Goal: Task Accomplishment & Management: Manage account settings

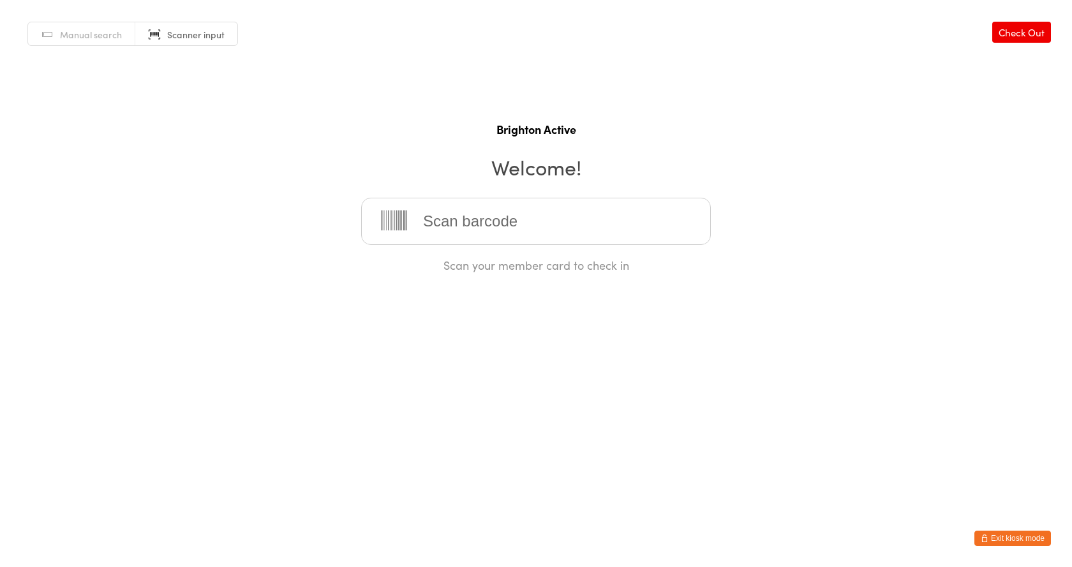
click at [1003, 533] on button "Exit kiosk mode" at bounding box center [1013, 538] width 77 height 15
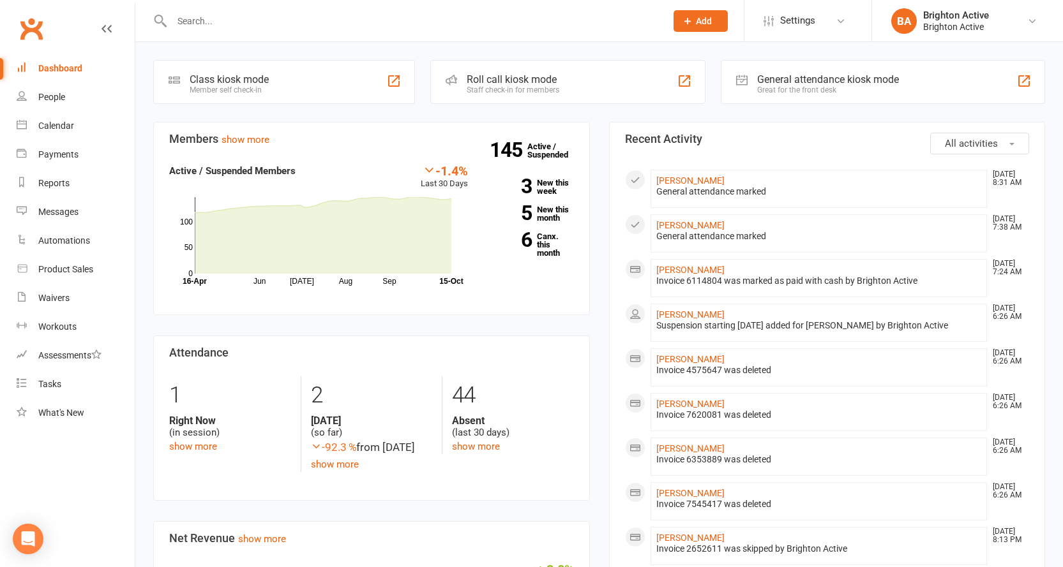
click at [763, 70] on div "General attendance kiosk mode Great for the front desk" at bounding box center [883, 82] width 324 height 44
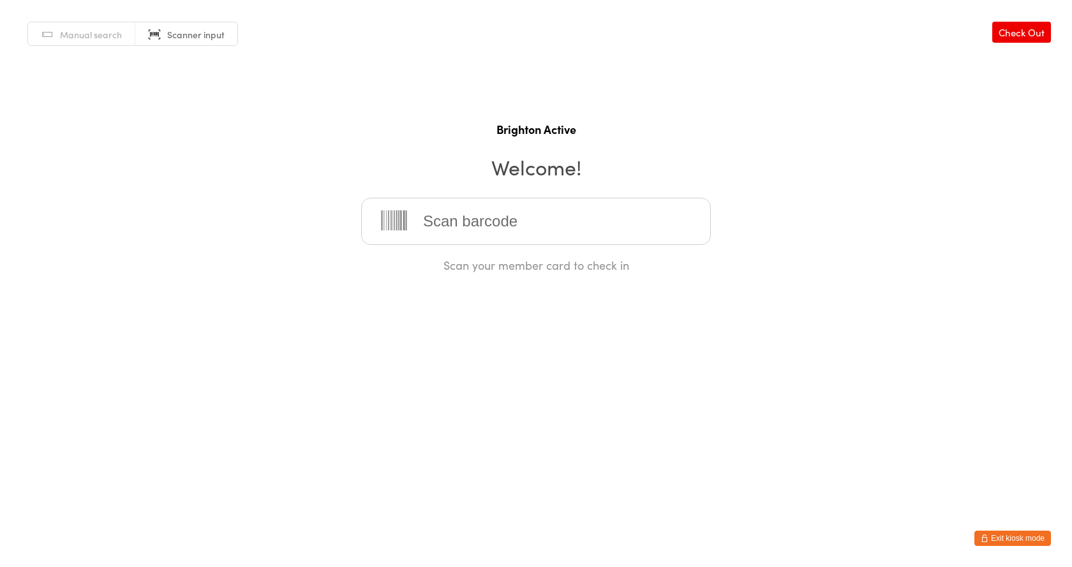
click at [96, 36] on span "Manual search" at bounding box center [91, 34] width 62 height 13
type input "Suza"
click at [478, 259] on div "Suzan Dardass" at bounding box center [536, 262] width 327 height 17
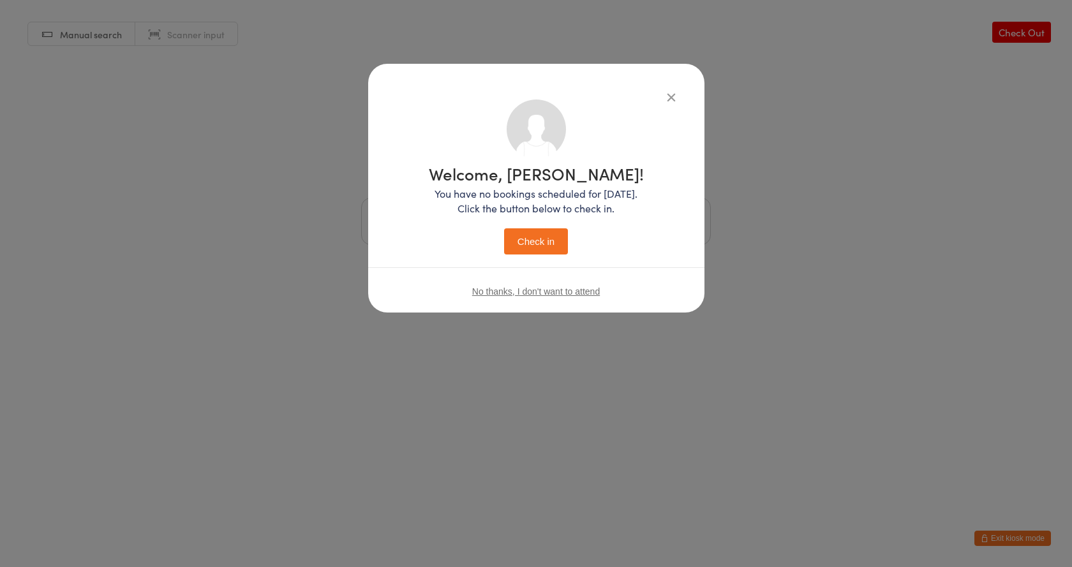
click at [522, 245] on button "Check in" at bounding box center [536, 242] width 64 height 26
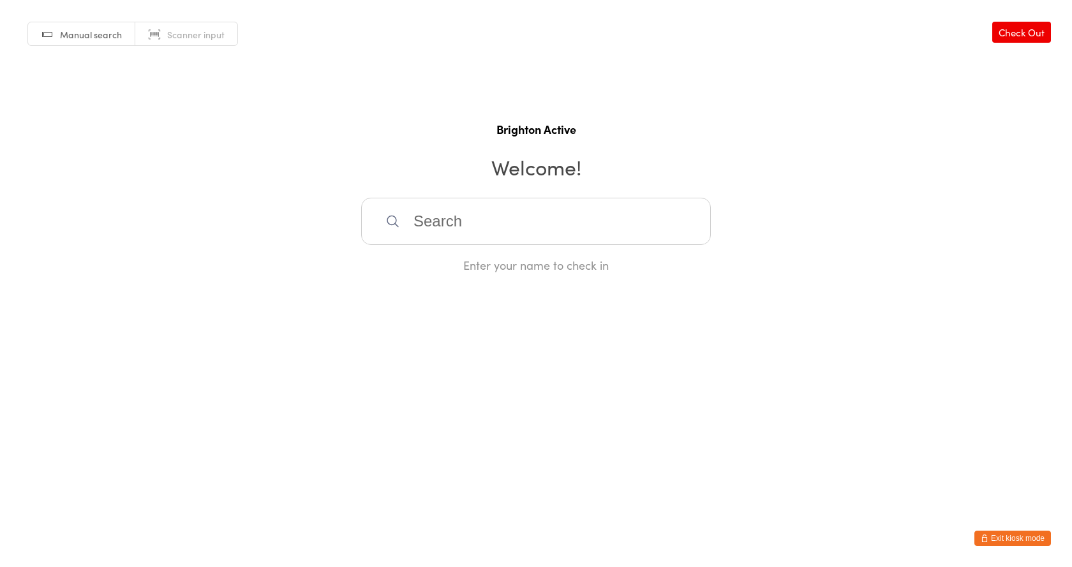
click at [451, 225] on input "search" at bounding box center [536, 221] width 350 height 47
type input "Krist"
click at [446, 256] on div "Kristy Volcevski" at bounding box center [536, 262] width 327 height 17
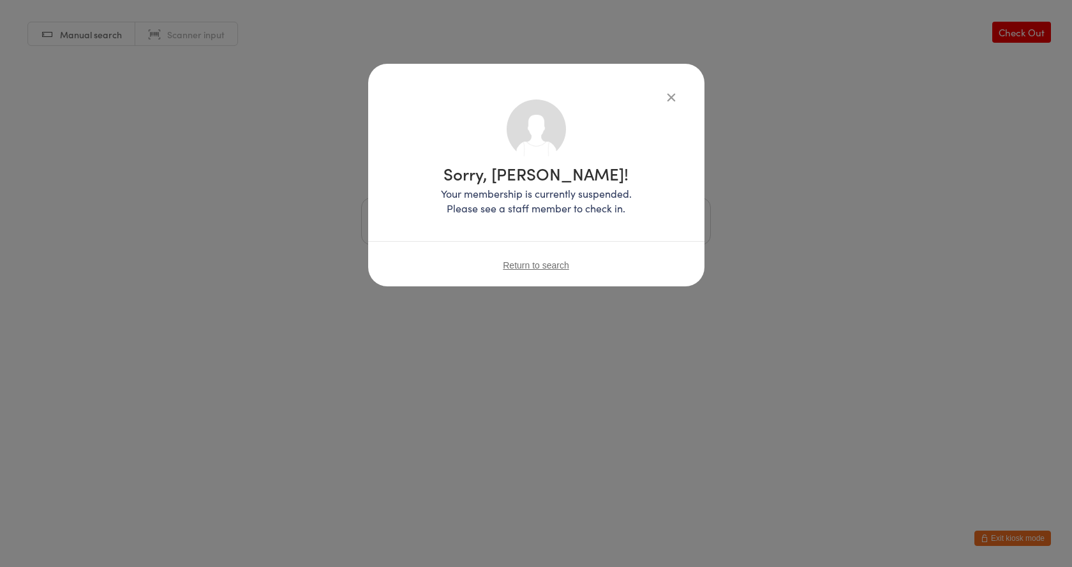
click at [675, 100] on icon "button" at bounding box center [671, 97] width 14 height 14
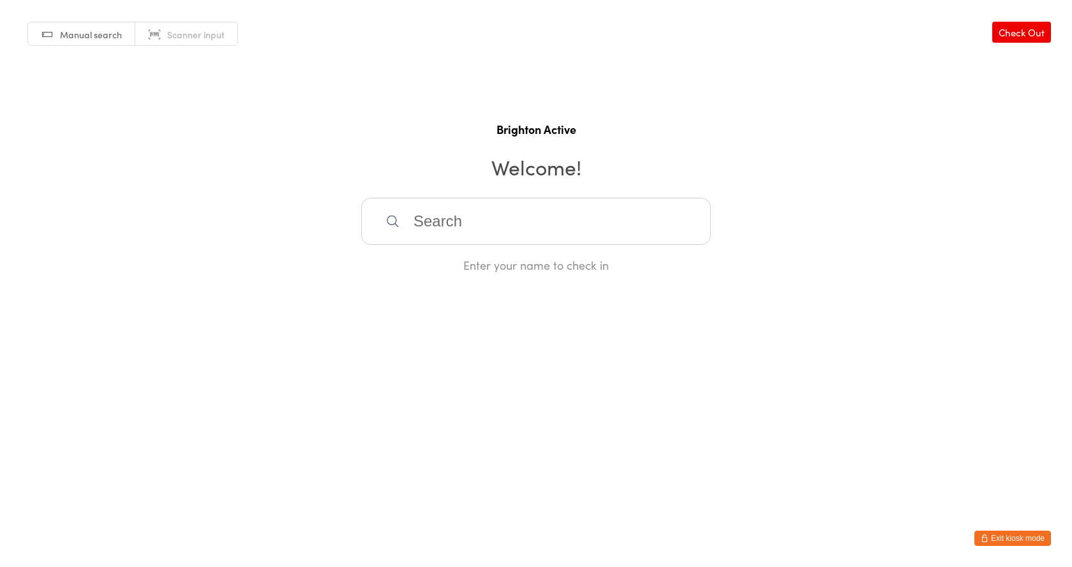
click at [1019, 540] on button "Exit kiosk mode" at bounding box center [1013, 538] width 77 height 15
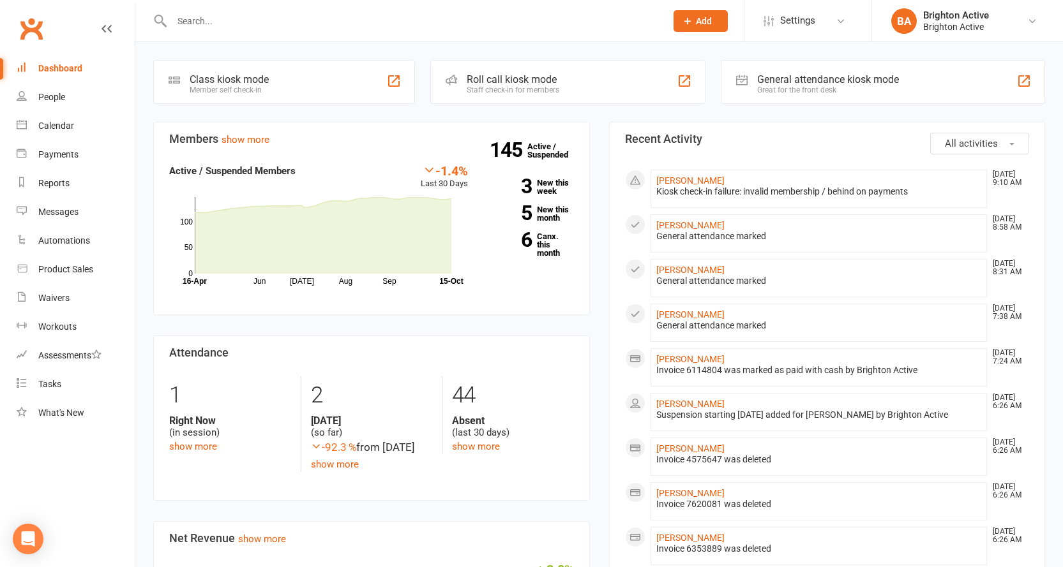
click at [237, 13] on input "text" at bounding box center [412, 21] width 489 height 18
type input "l"
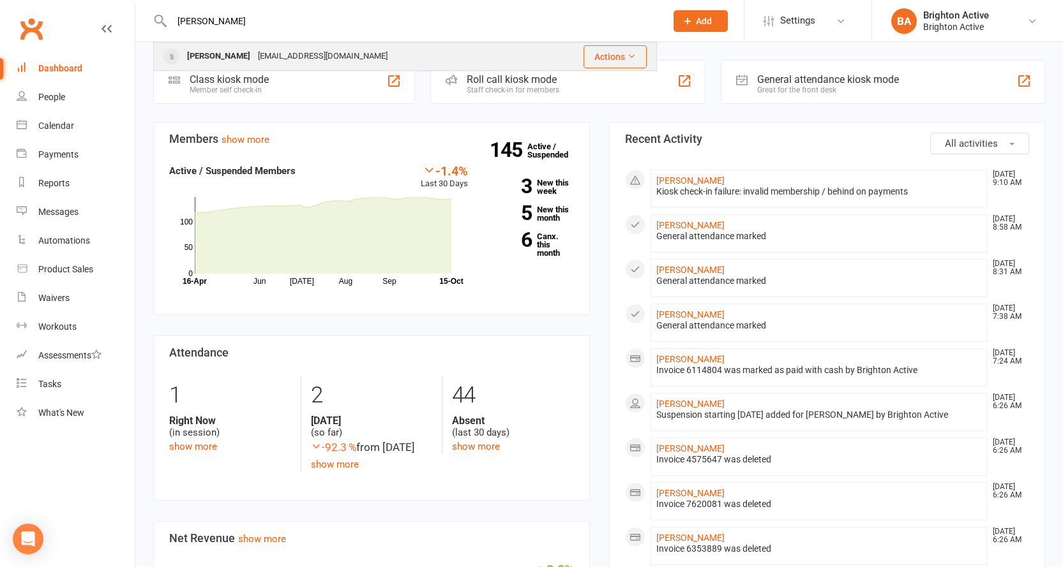
type input "kristy"
click at [205, 53] on div "Kristy Volcevski" at bounding box center [218, 56] width 71 height 19
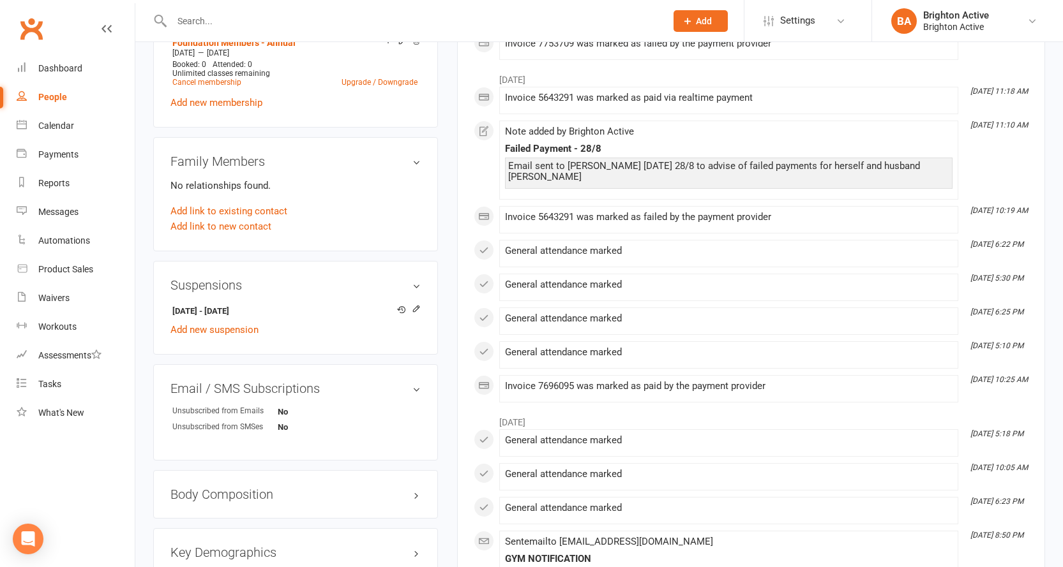
scroll to position [574, 0]
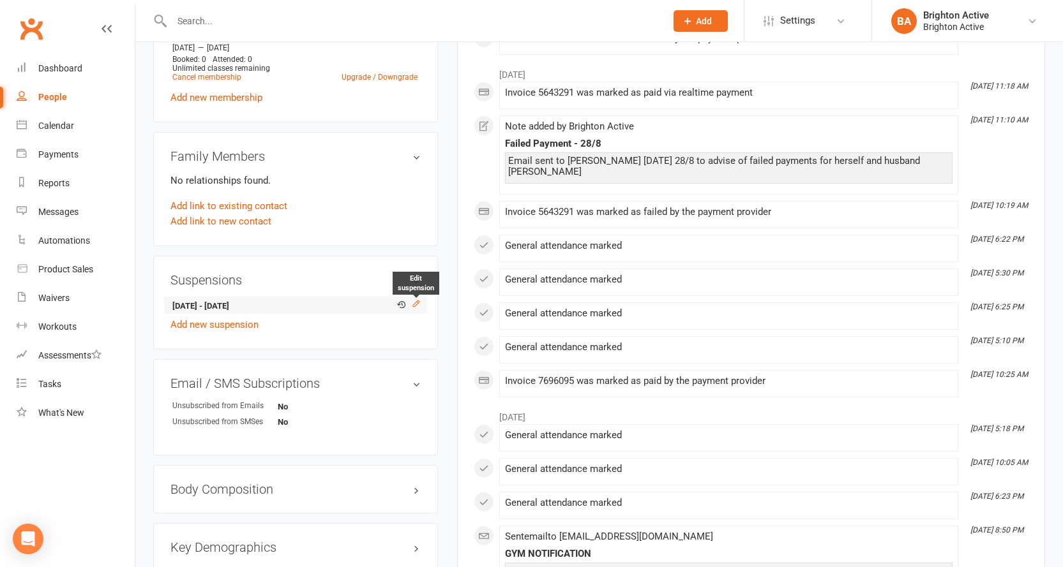
click at [418, 303] on icon at bounding box center [416, 303] width 9 height 9
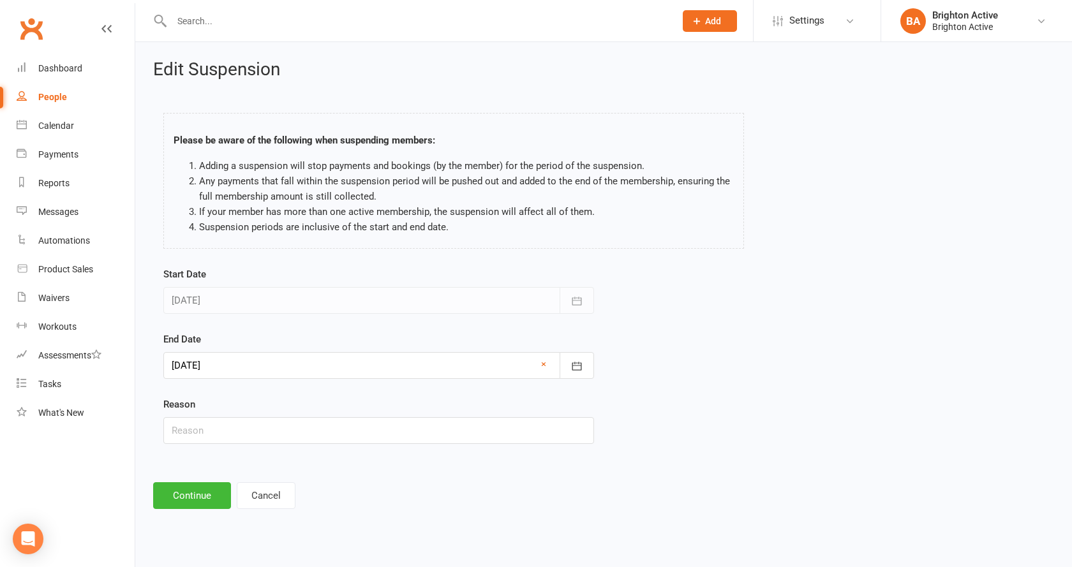
click at [183, 19] on input "text" at bounding box center [417, 21] width 499 height 18
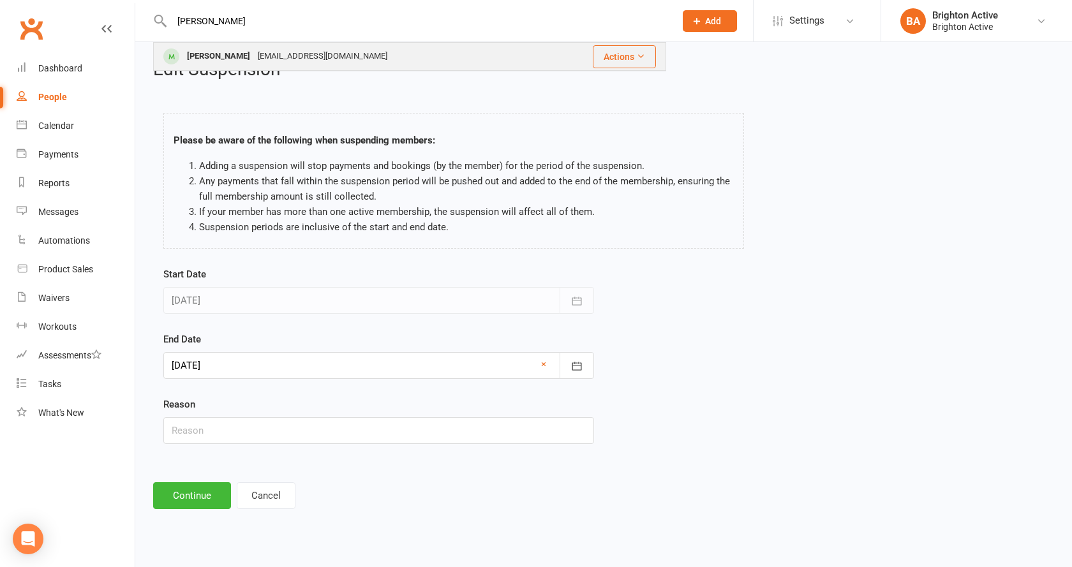
type input "bobby"
click at [201, 62] on div "Bobby Volcevski" at bounding box center [218, 56] width 71 height 19
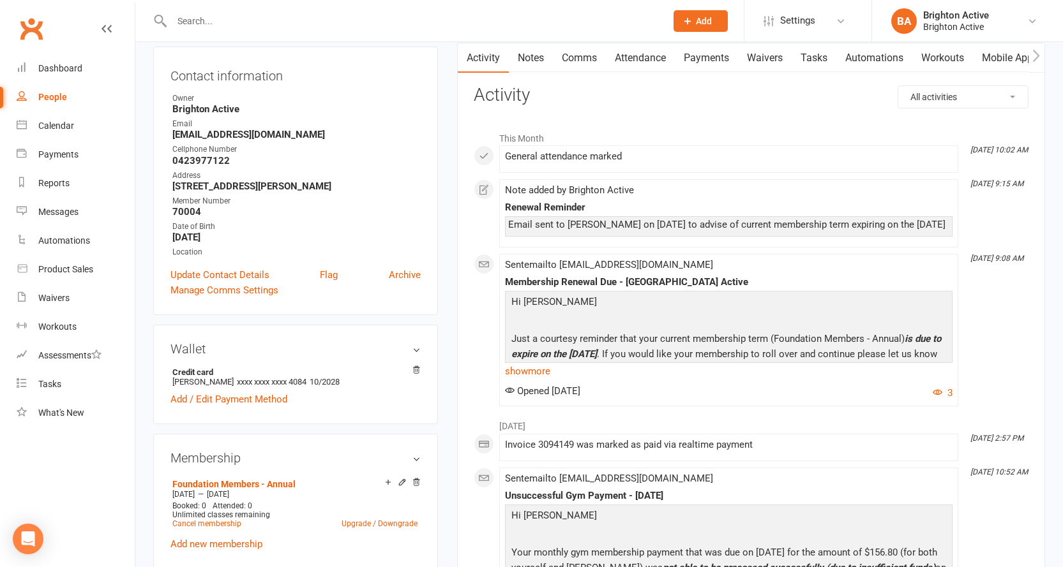
scroll to position [64, 0]
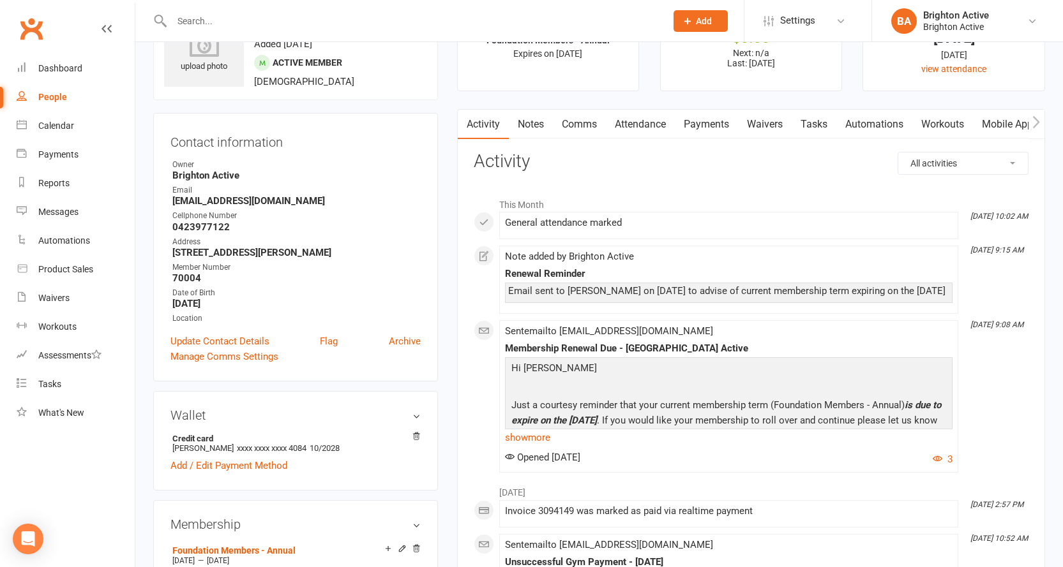
click at [209, 27] on input "text" at bounding box center [412, 21] width 489 height 18
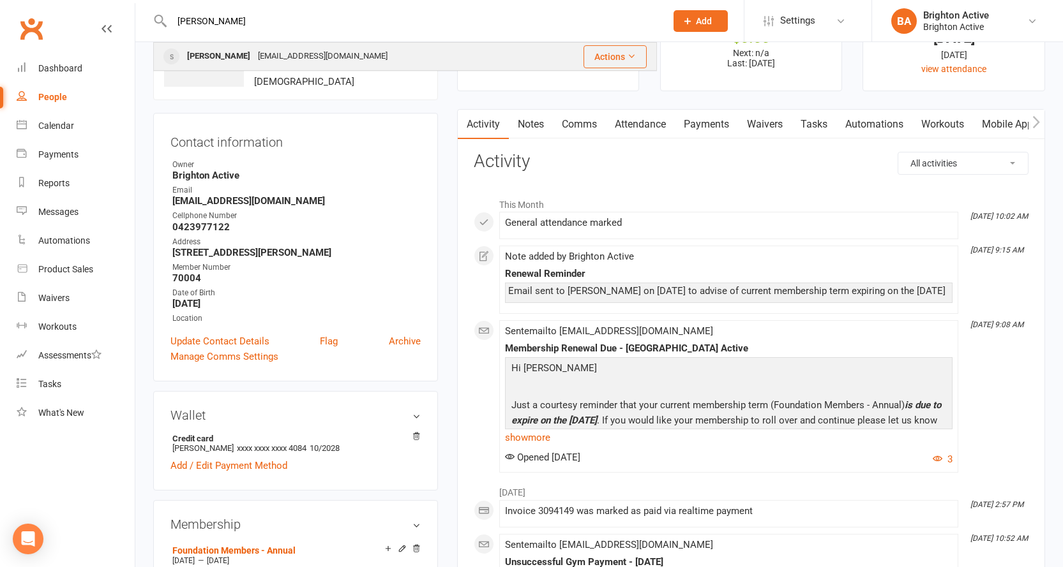
type input "kristy"
click at [202, 54] on div "Kristy Volcevski" at bounding box center [218, 56] width 71 height 19
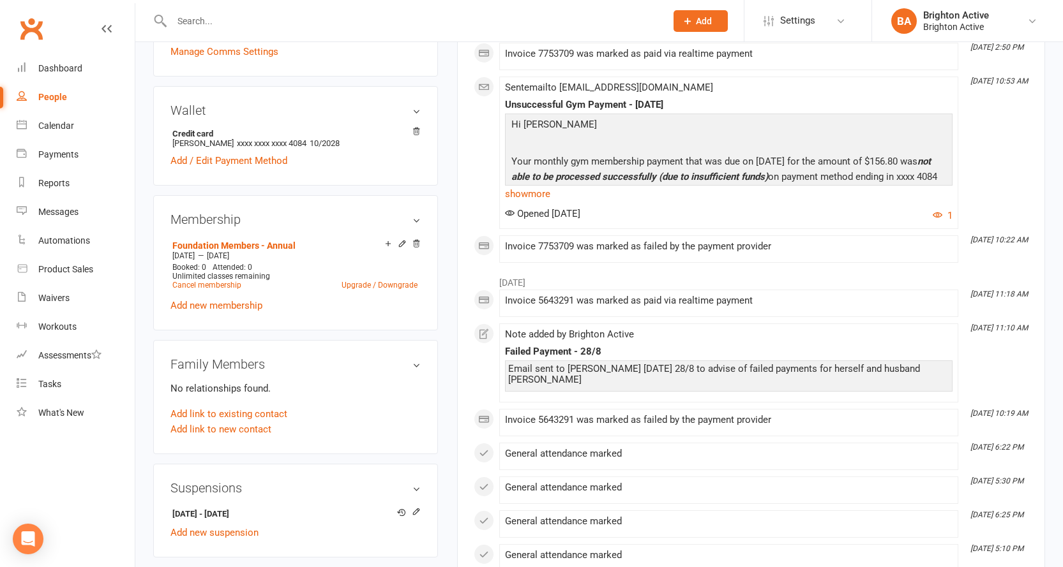
scroll to position [447, 0]
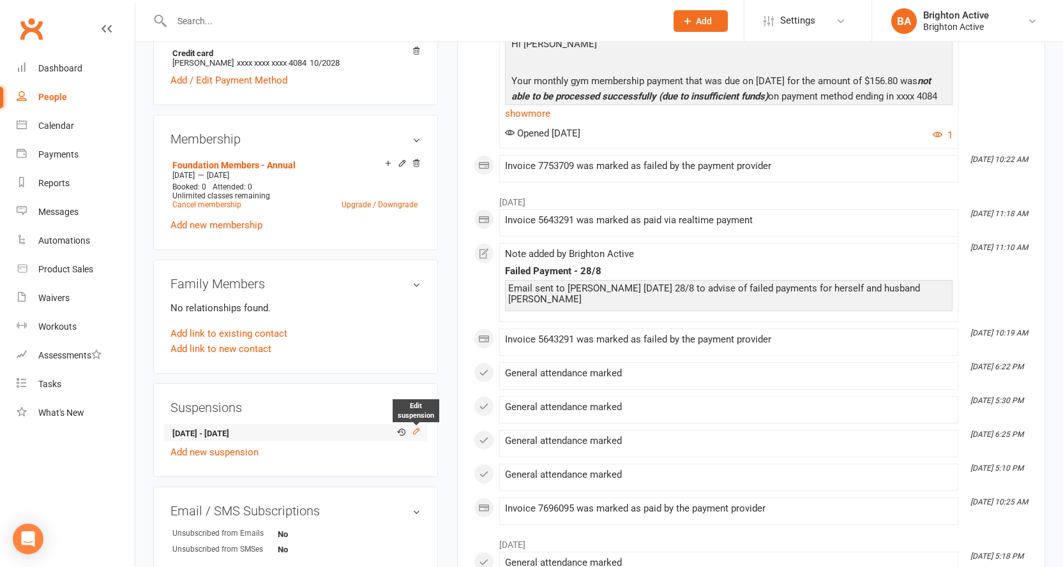
click at [417, 433] on icon at bounding box center [416, 431] width 9 height 9
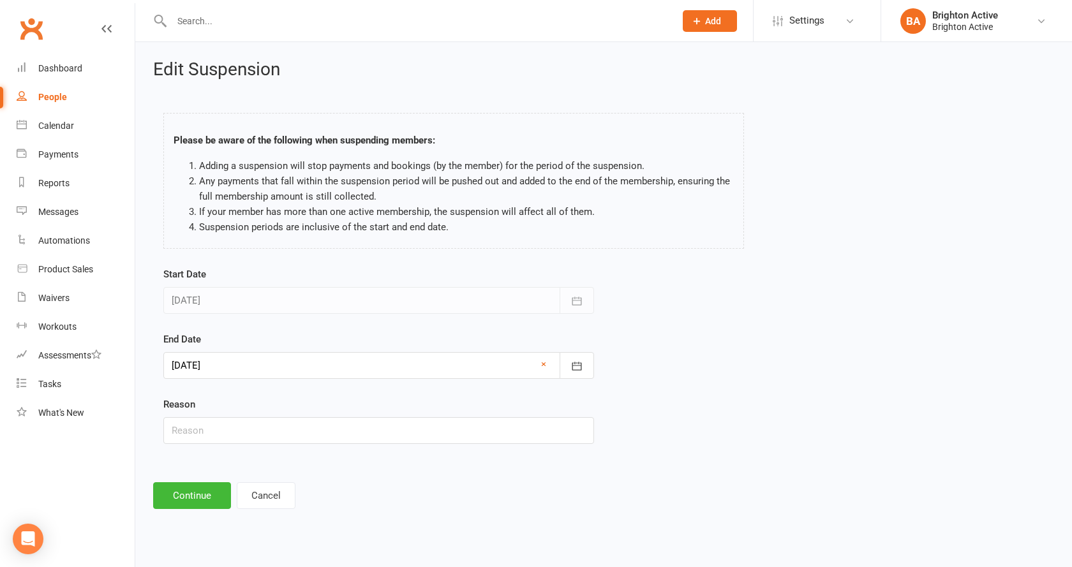
click at [244, 369] on div at bounding box center [378, 365] width 431 height 27
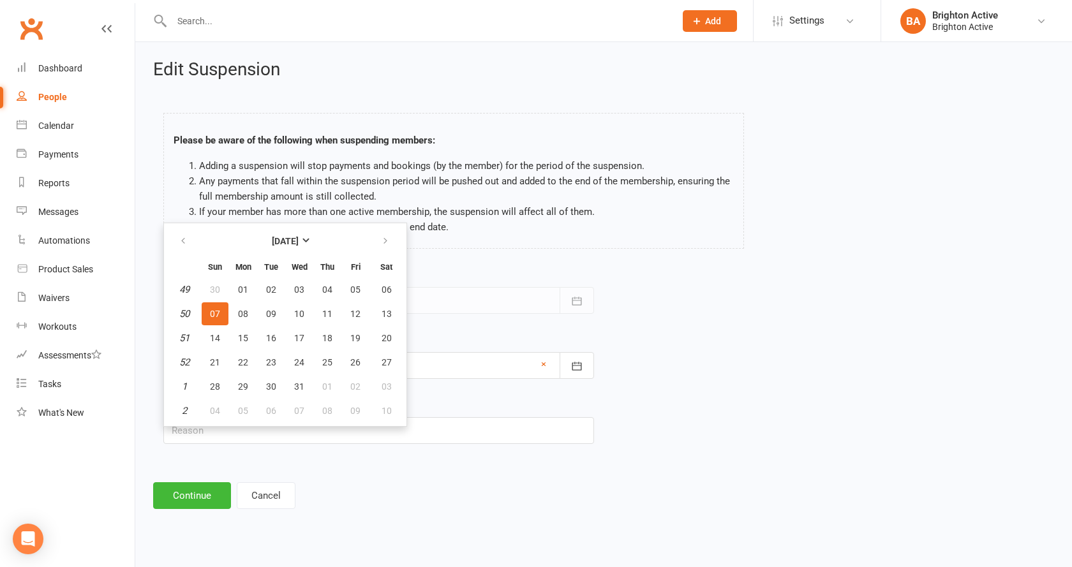
click at [216, 312] on span "07" at bounding box center [215, 314] width 10 height 10
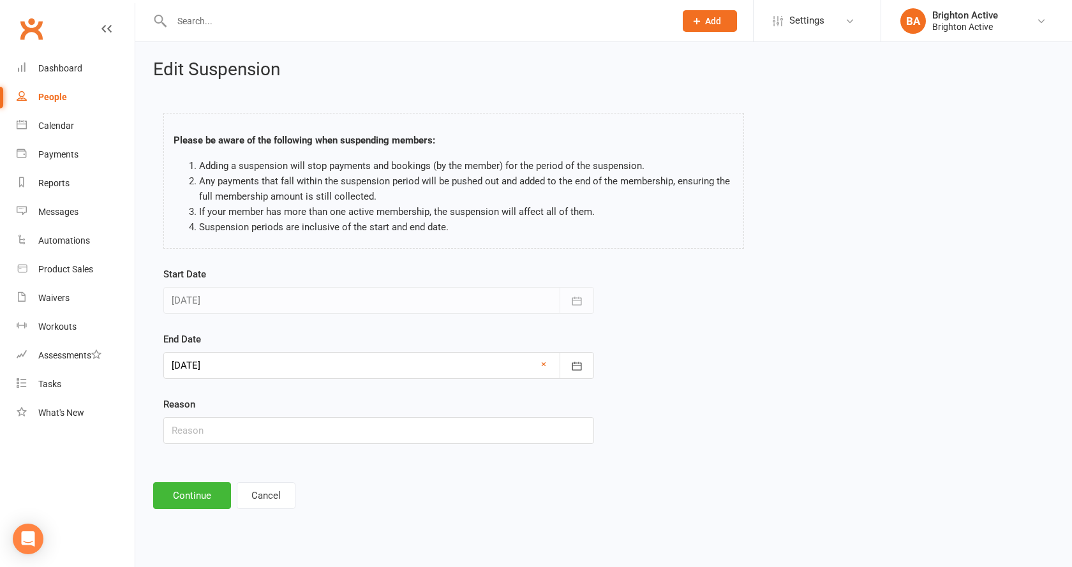
click at [190, 364] on div at bounding box center [378, 365] width 431 height 27
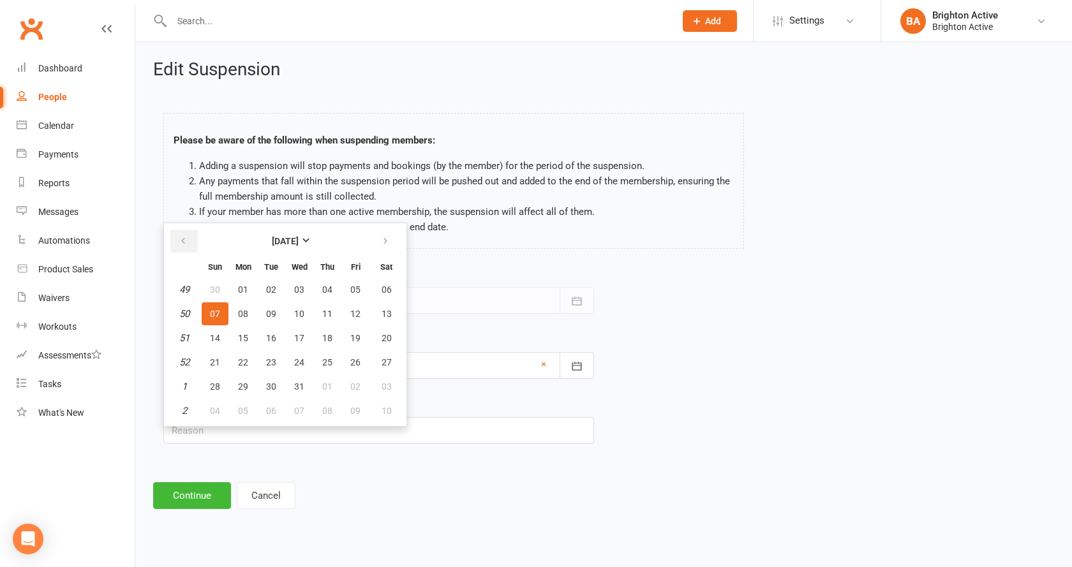
click at [183, 244] on icon "button" at bounding box center [183, 241] width 9 height 10
click at [299, 342] on span "15" at bounding box center [299, 338] width 10 height 10
type input "15 Oct 2025"
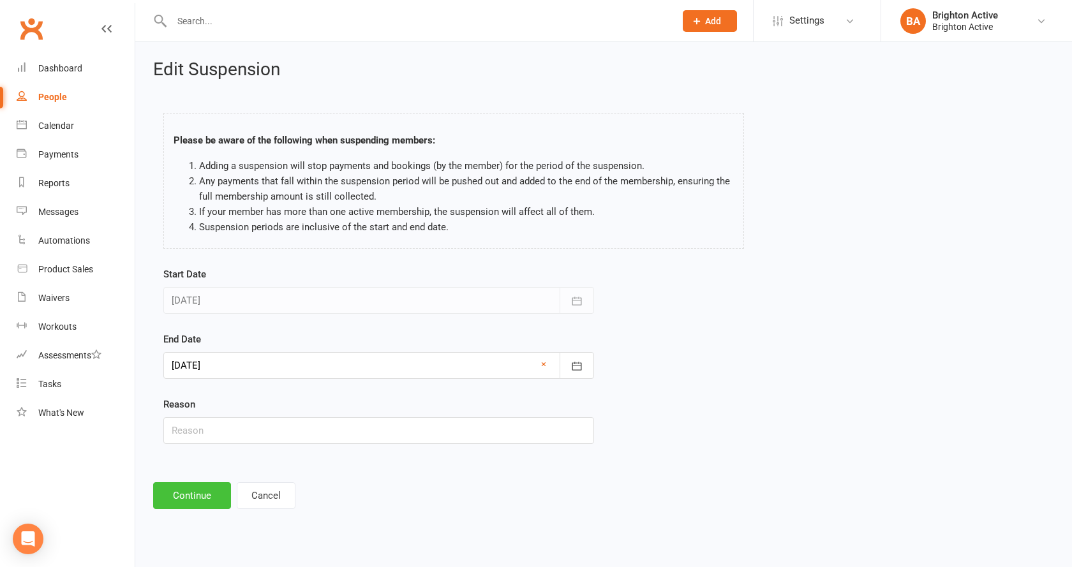
click at [196, 490] on button "Continue" at bounding box center [192, 496] width 78 height 27
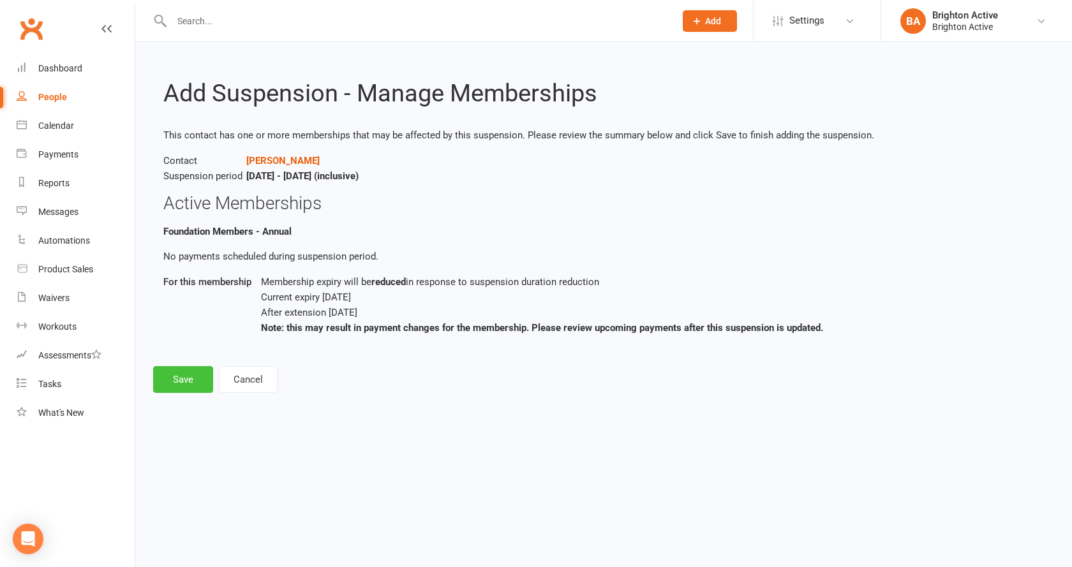
click at [174, 382] on button "Save" at bounding box center [183, 379] width 60 height 27
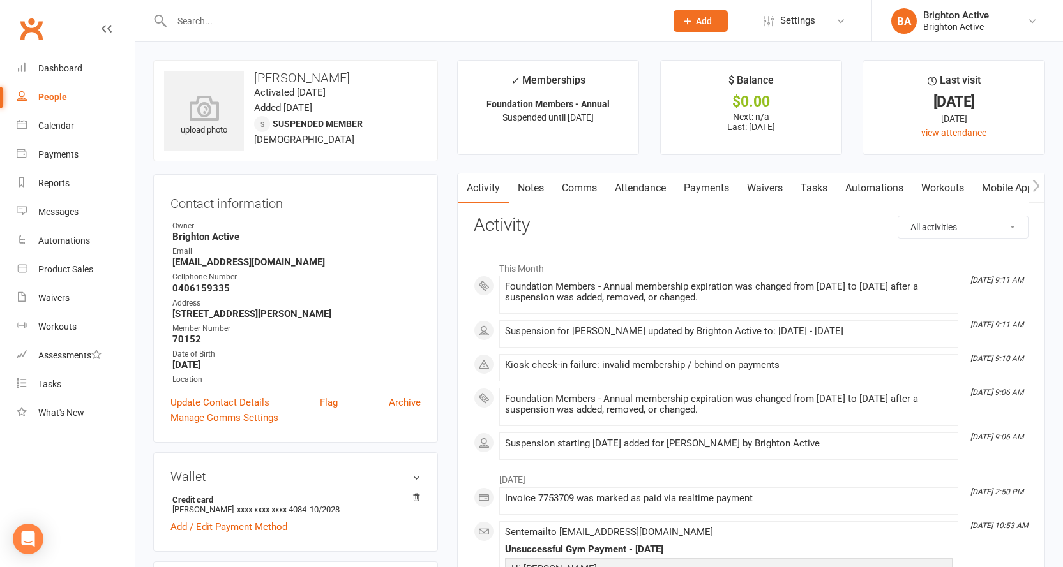
click at [714, 191] on link "Payments" at bounding box center [706, 188] width 63 height 29
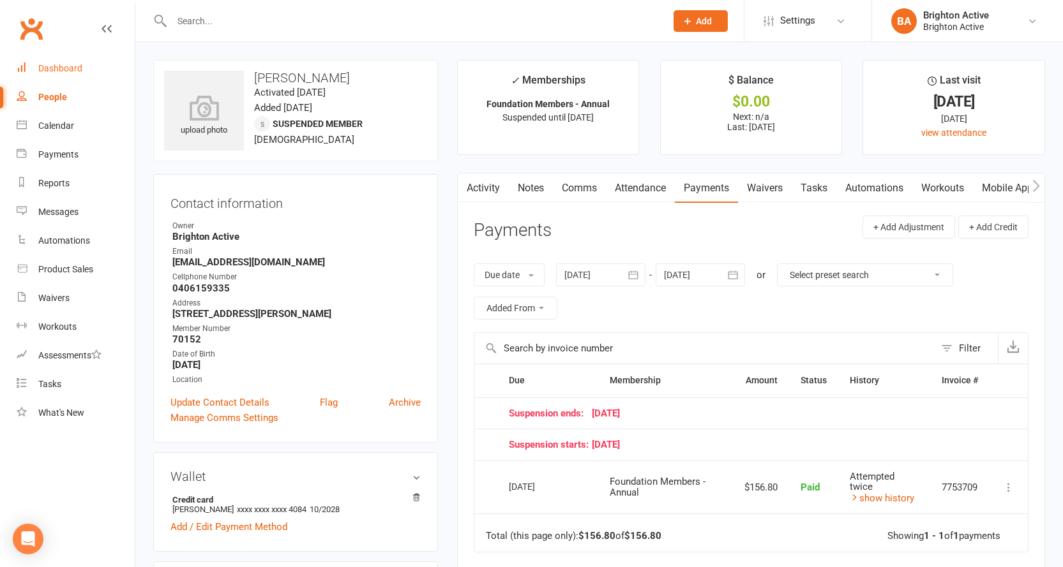
click at [50, 73] on div "Dashboard" at bounding box center [60, 68] width 44 height 10
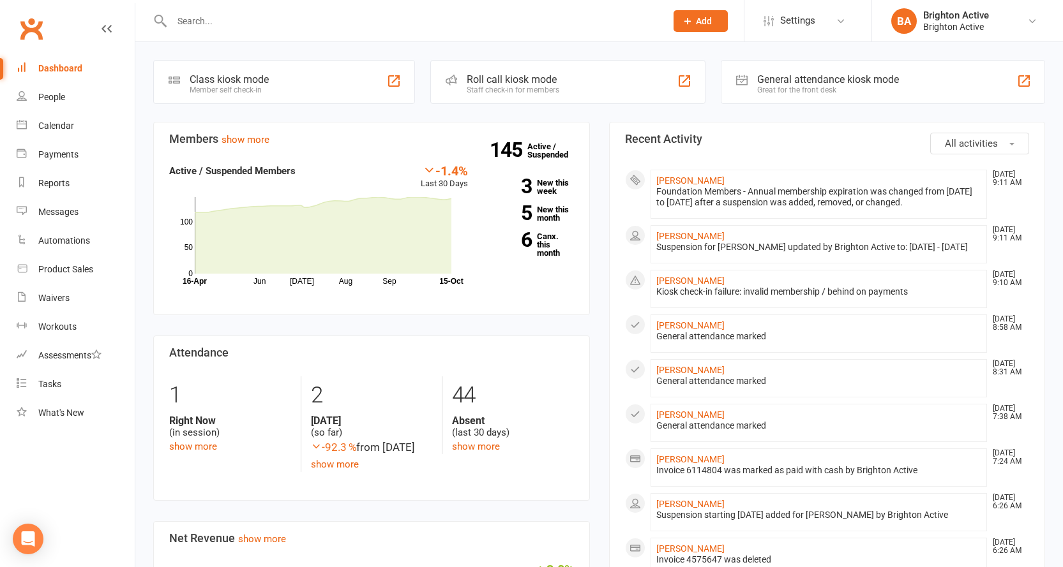
click at [679, 174] on li "Kristy Volcevski Oct 15, 9:11 AM Foundation Members - Annual membership expirat…" at bounding box center [818, 194] width 337 height 49
click at [680, 177] on link "Kristy Volcevski" at bounding box center [690, 181] width 68 height 10
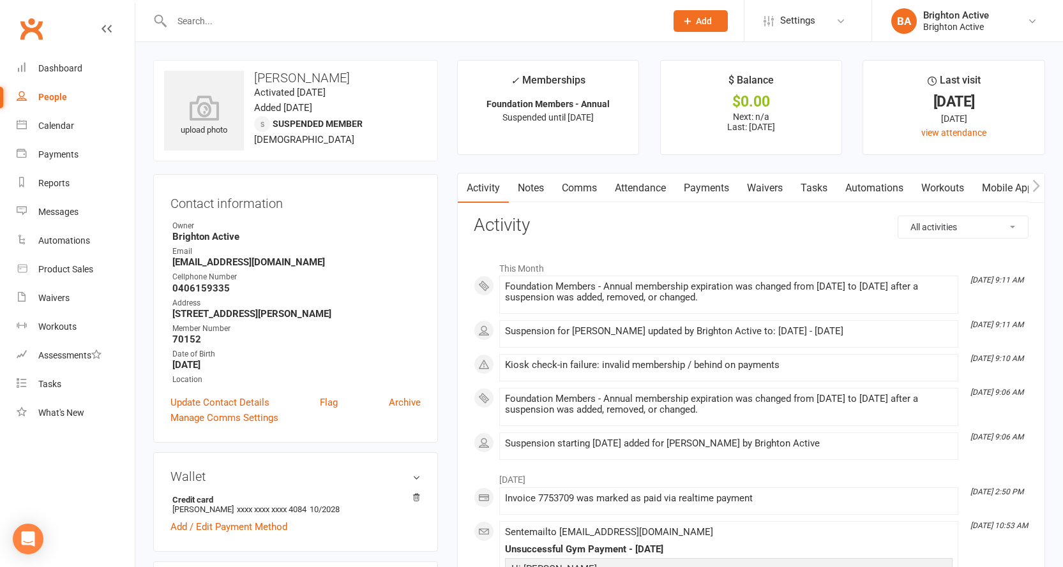
click at [714, 188] on link "Payments" at bounding box center [706, 188] width 63 height 29
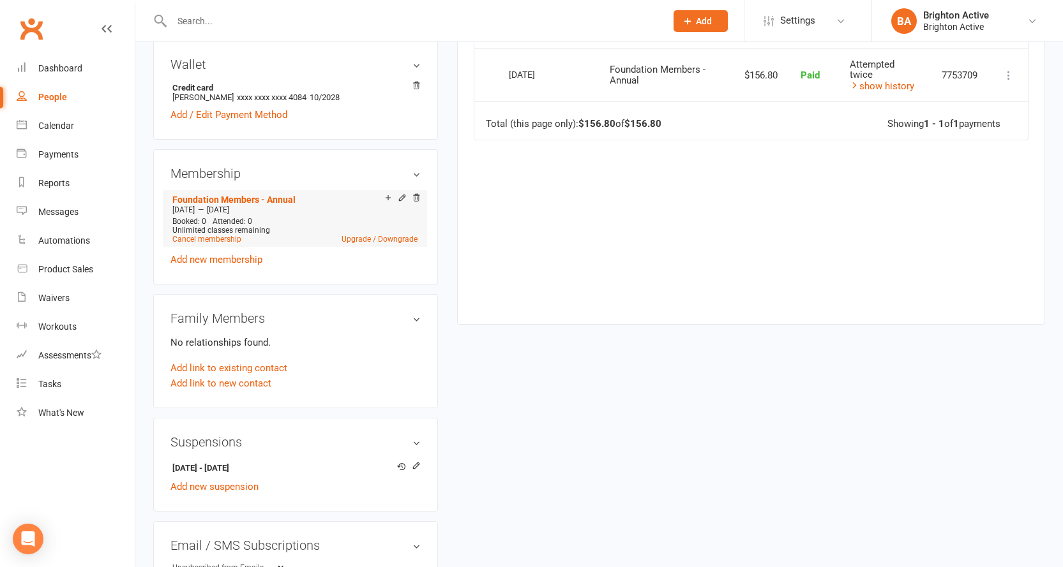
scroll to position [511, 0]
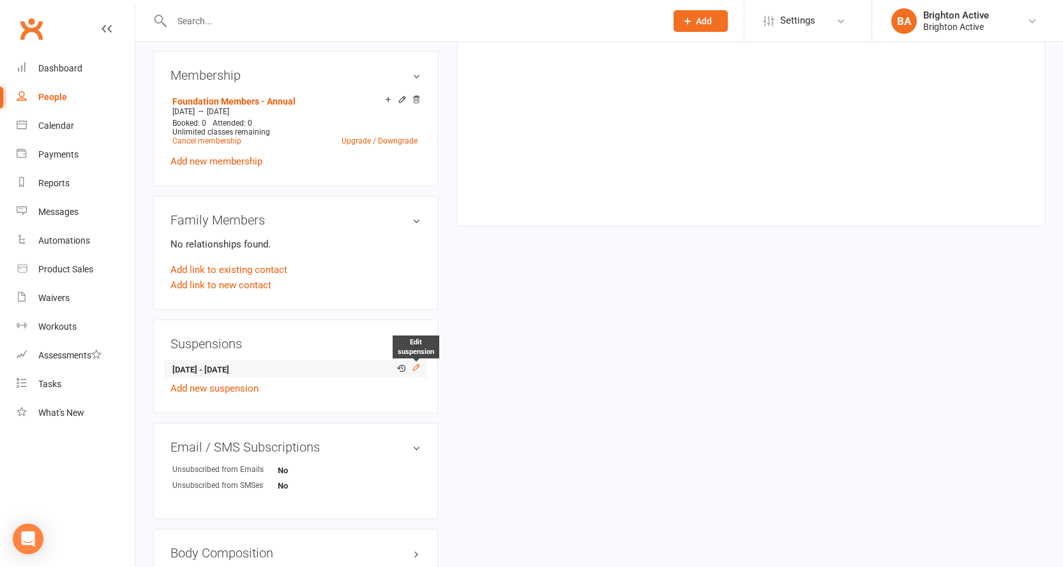
click at [417, 367] on icon at bounding box center [416, 367] width 6 height 6
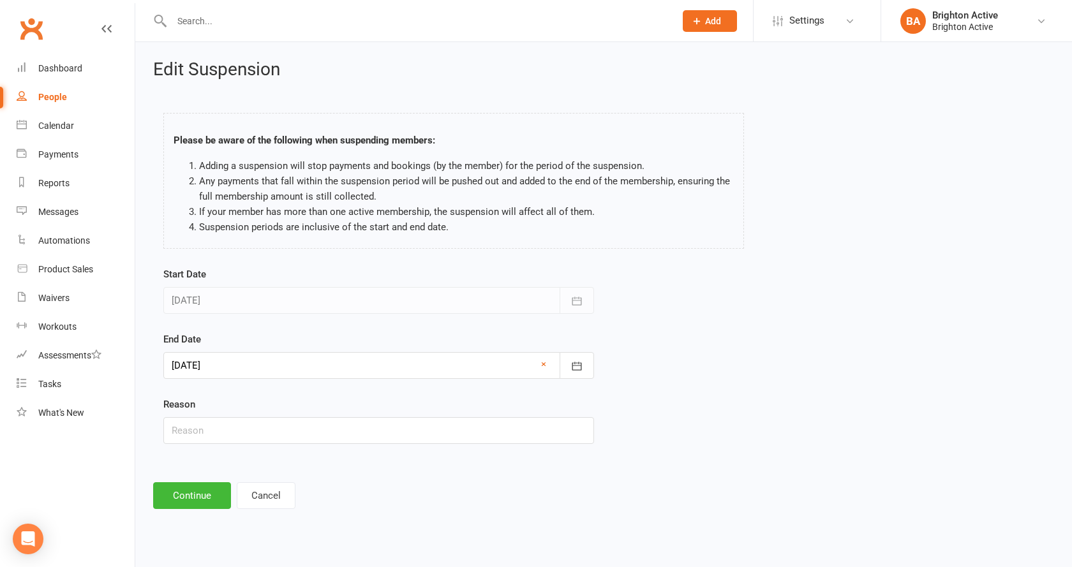
click at [197, 354] on div at bounding box center [378, 365] width 431 height 27
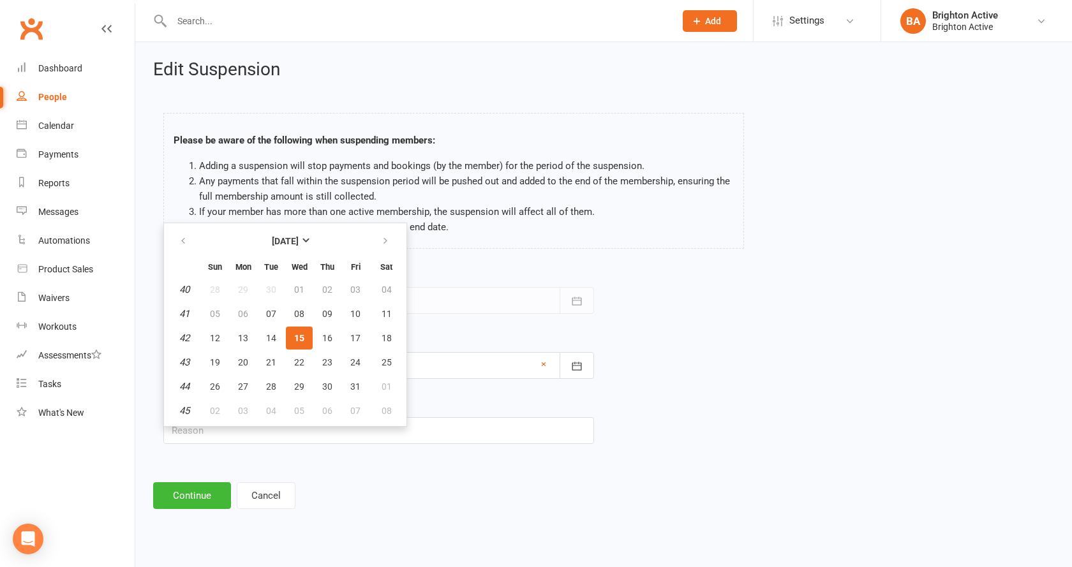
click at [298, 340] on span "15" at bounding box center [299, 338] width 10 height 10
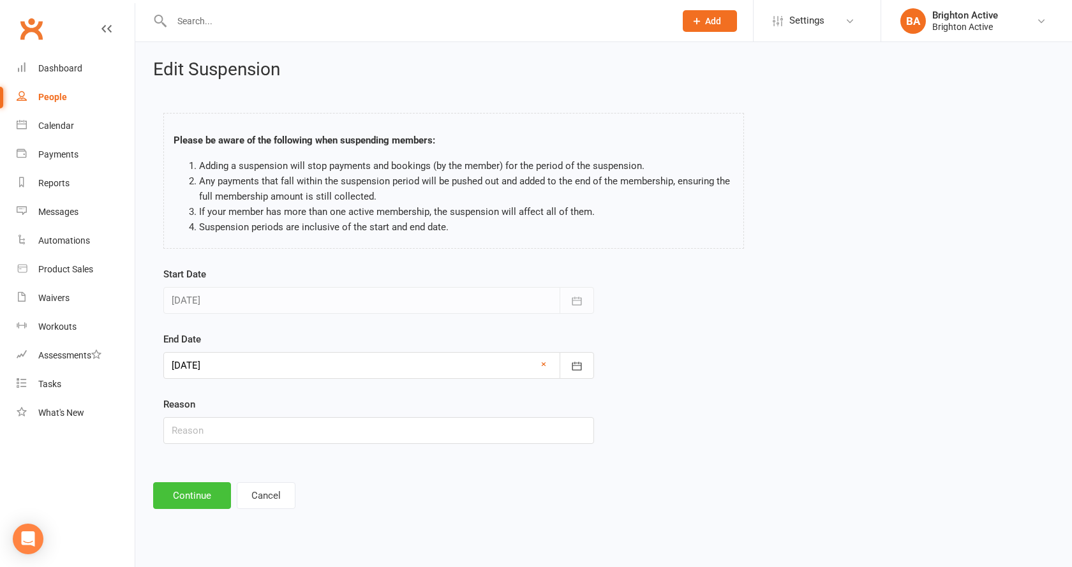
click at [190, 495] on button "Continue" at bounding box center [192, 496] width 78 height 27
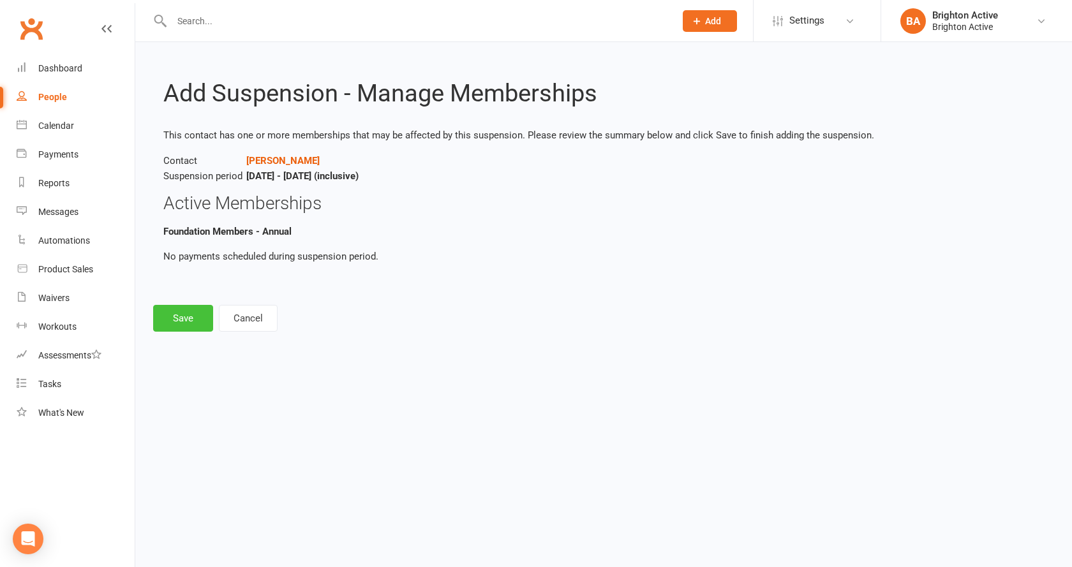
click at [162, 322] on button "Save" at bounding box center [183, 318] width 60 height 27
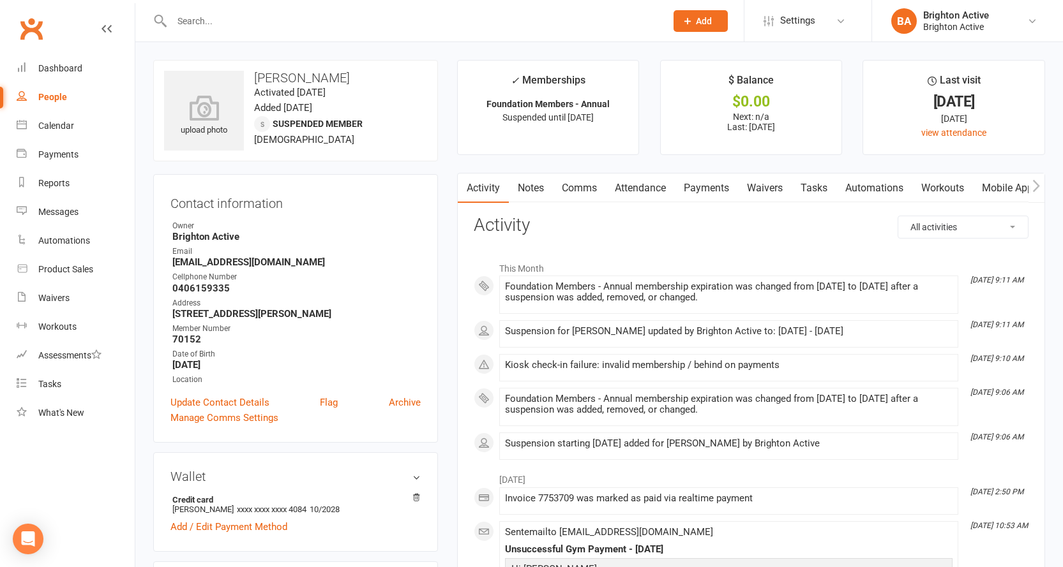
click at [705, 188] on link "Payments" at bounding box center [706, 188] width 63 height 29
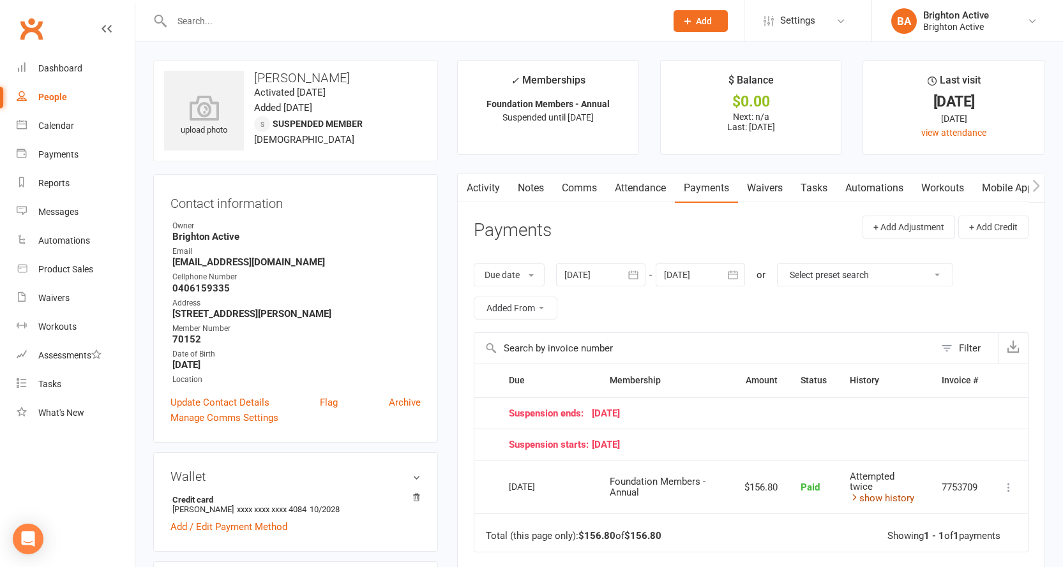
drag, startPoint x: 850, startPoint y: 499, endPoint x: 862, endPoint y: 499, distance: 12.1
click at [850, 499] on icon at bounding box center [855, 498] width 10 height 10
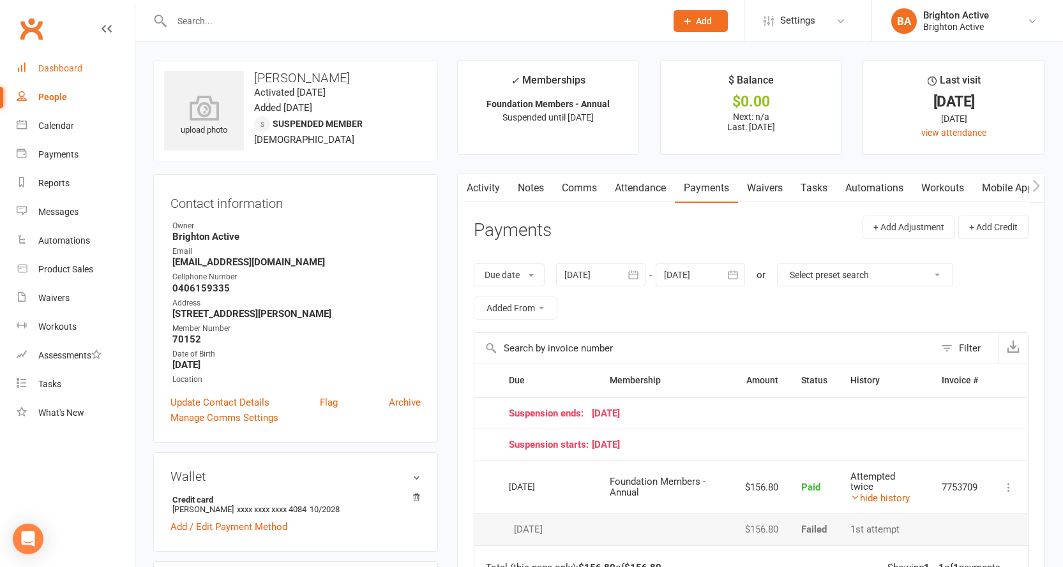
click at [60, 67] on div "Dashboard" at bounding box center [60, 68] width 44 height 10
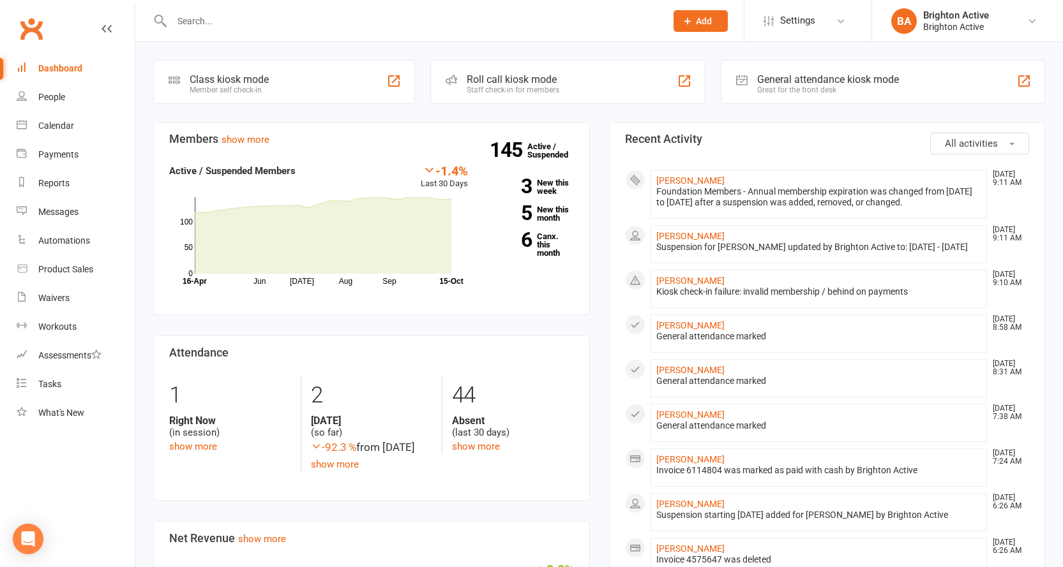
click at [817, 75] on div "General attendance kiosk mode" at bounding box center [828, 79] width 142 height 12
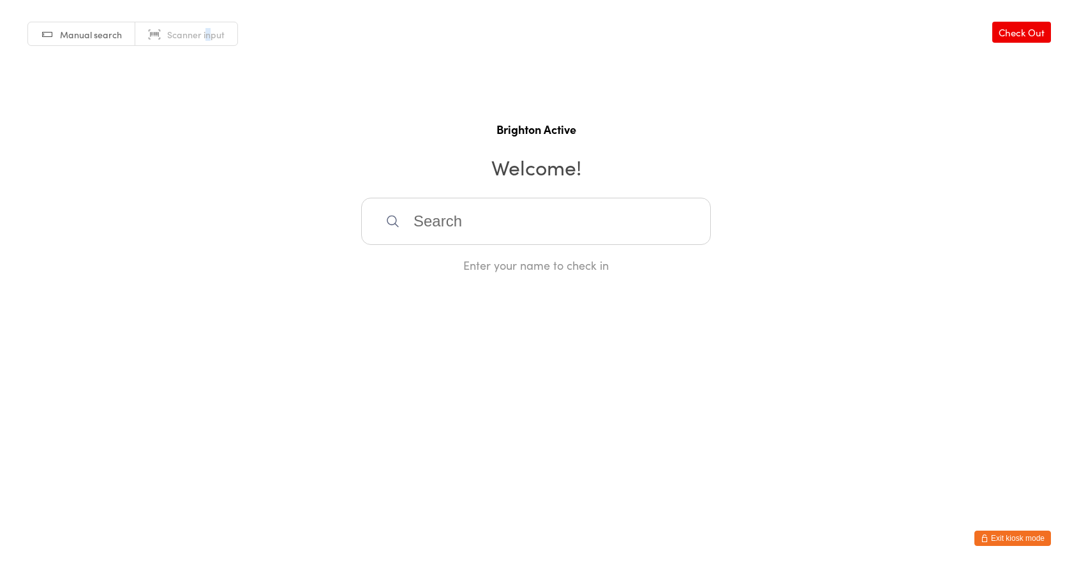
click at [207, 32] on span "Scanner input" at bounding box center [195, 34] width 57 height 13
type input "70025"
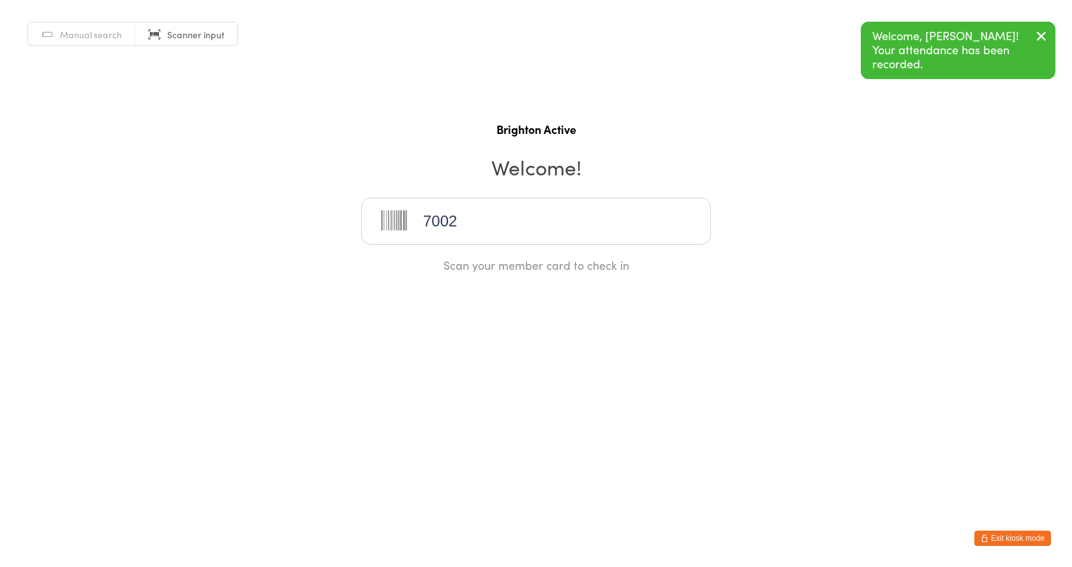
type input "70026"
